Goal: Use online tool/utility: Use online tool/utility

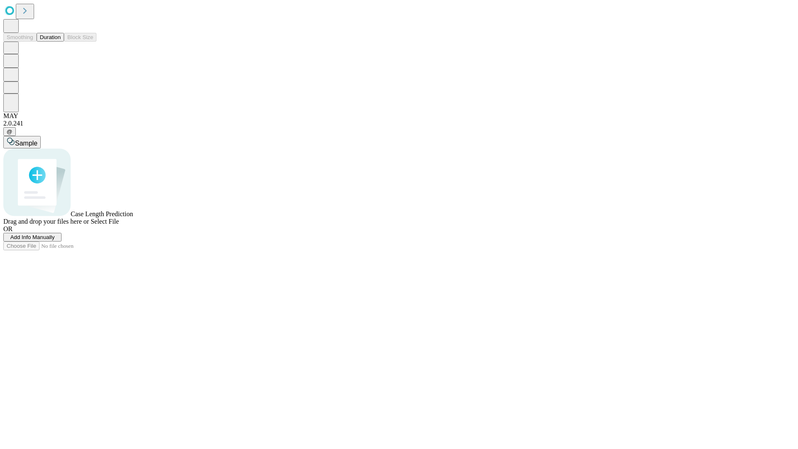
click at [119, 225] on span "Select File" at bounding box center [105, 221] width 28 height 7
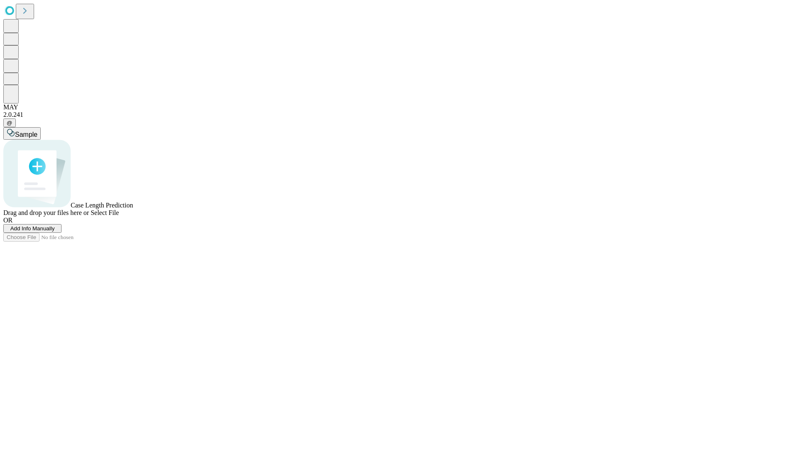
click at [119, 216] on span "Select File" at bounding box center [105, 212] width 28 height 7
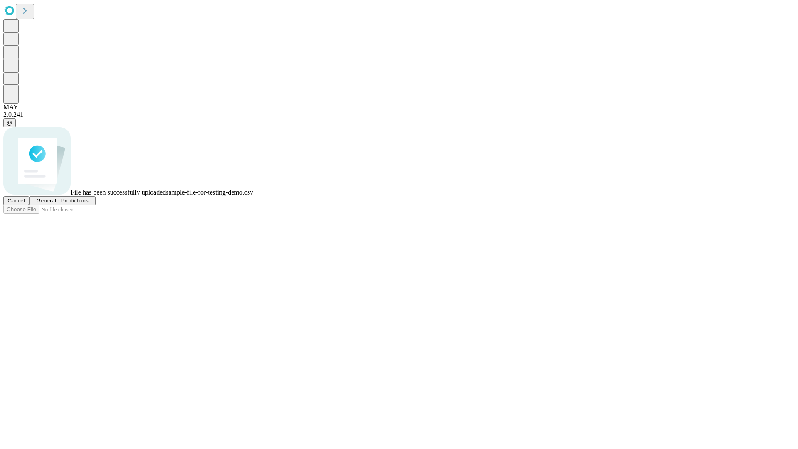
click at [88, 204] on span "Generate Predictions" at bounding box center [62, 200] width 52 height 6
